Goal: Transaction & Acquisition: Obtain resource

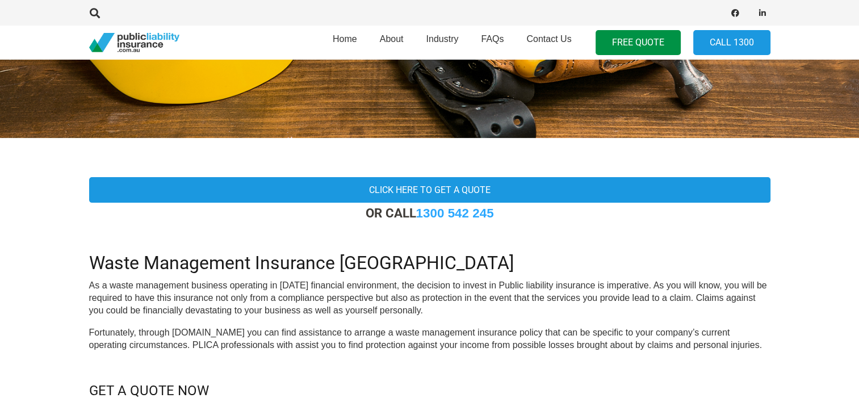
scroll to position [227, 0]
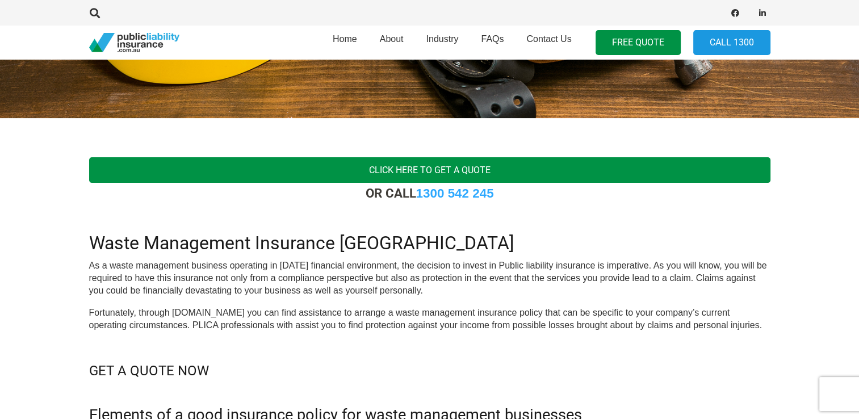
click at [458, 175] on link "Click here to get a quote" at bounding box center [430, 170] width 682 height 26
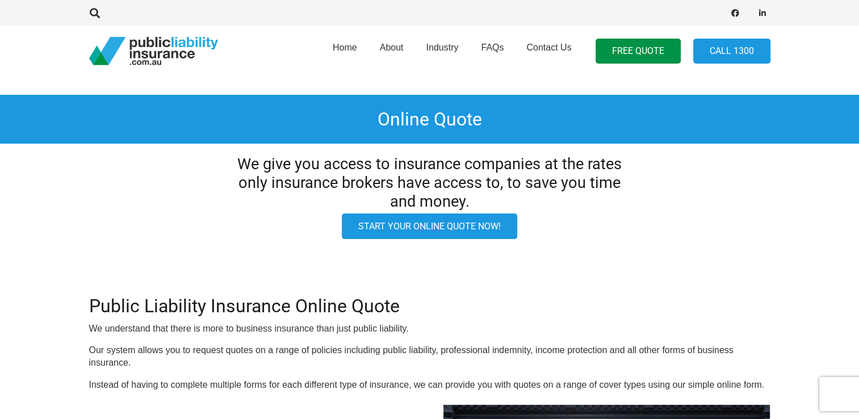
click at [487, 232] on link "Start your online quote now!" at bounding box center [429, 227] width 175 height 26
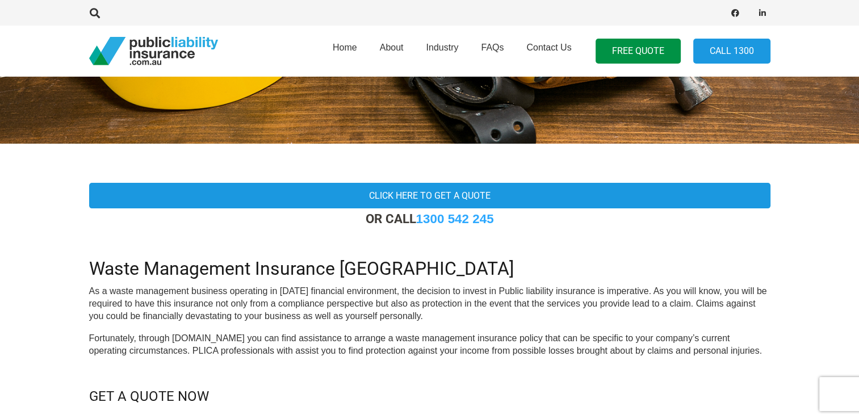
scroll to position [284, 0]
